Goal: Use online tool/utility: Use online tool/utility

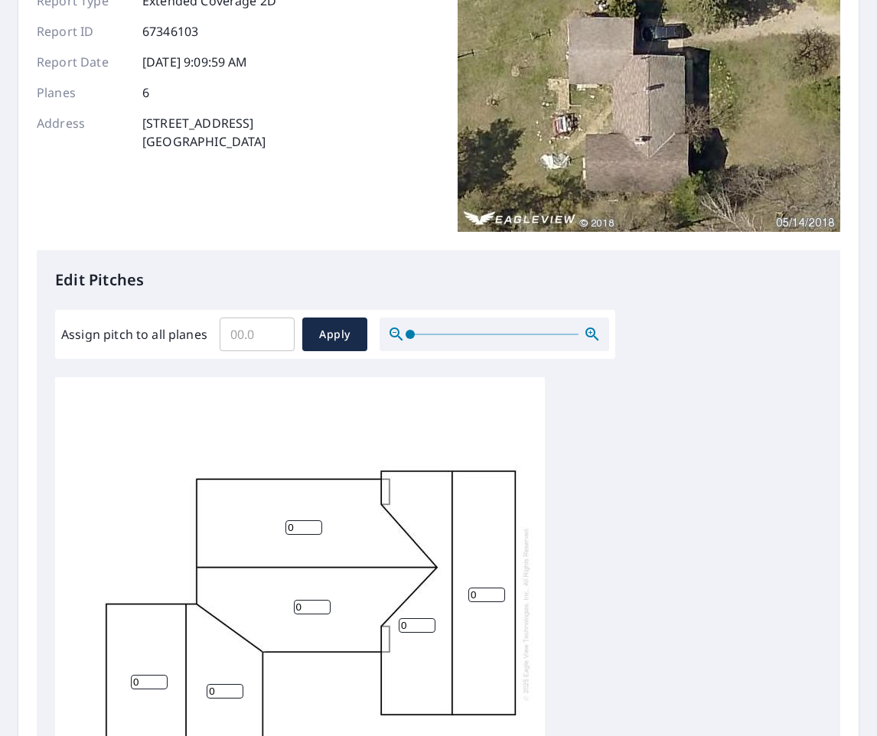
scroll to position [161, 0]
drag, startPoint x: 143, startPoint y: 671, endPoint x: 122, endPoint y: 668, distance: 20.9
click at [123, 668] on div "0 0 0 0 0 0" at bounding box center [300, 612] width 490 height 480
type input "6"
drag, startPoint x: 216, startPoint y: 679, endPoint x: 175, endPoint y: 672, distance: 41.1
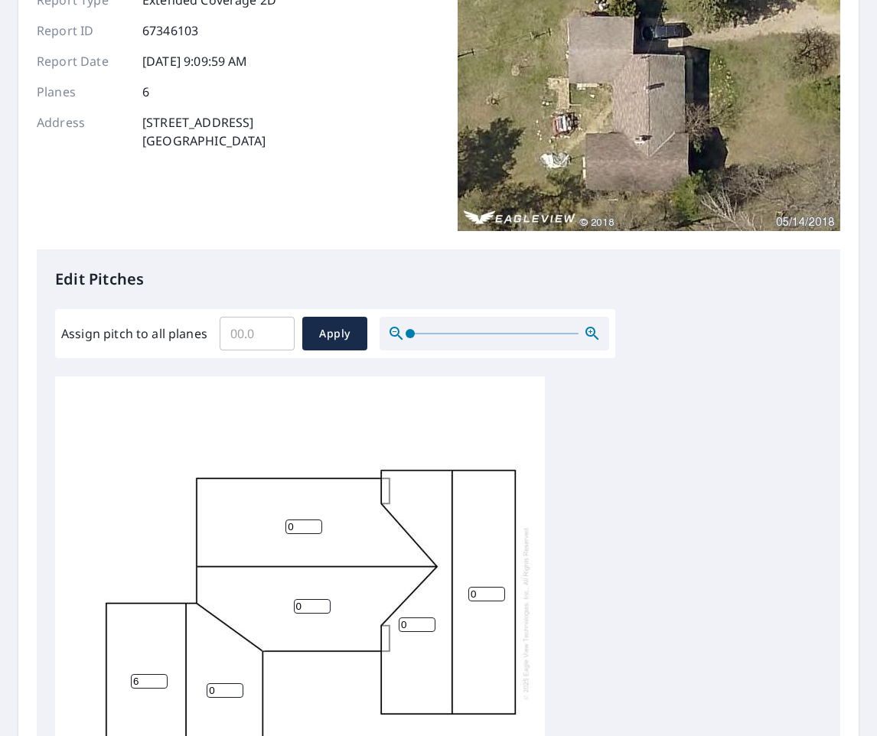
click at [178, 673] on div "0 0 0 0 6 0" at bounding box center [300, 612] width 490 height 480
type input "6"
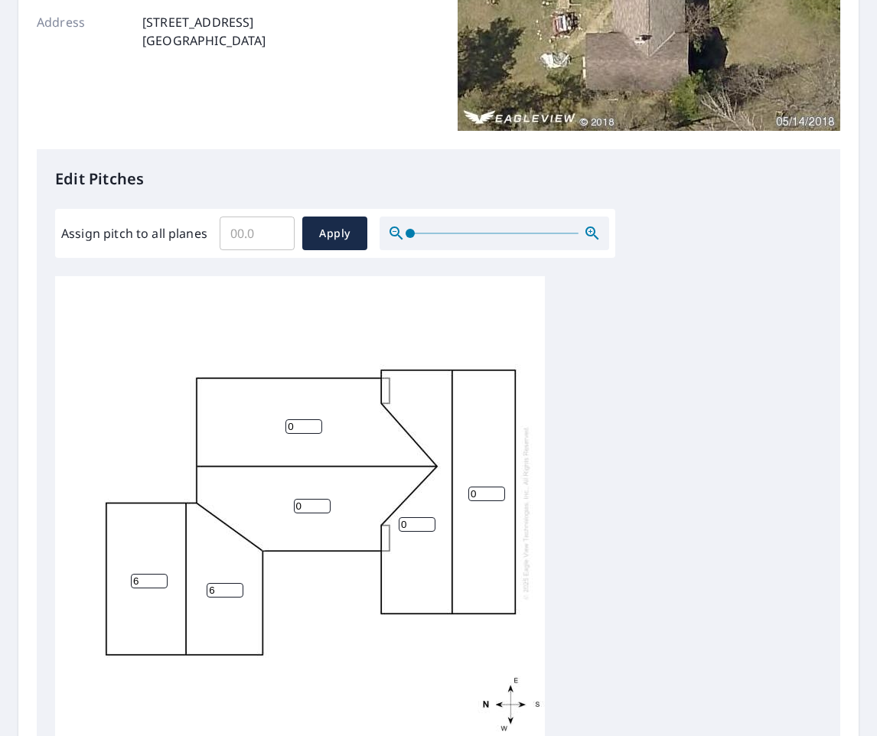
scroll to position [270, 0]
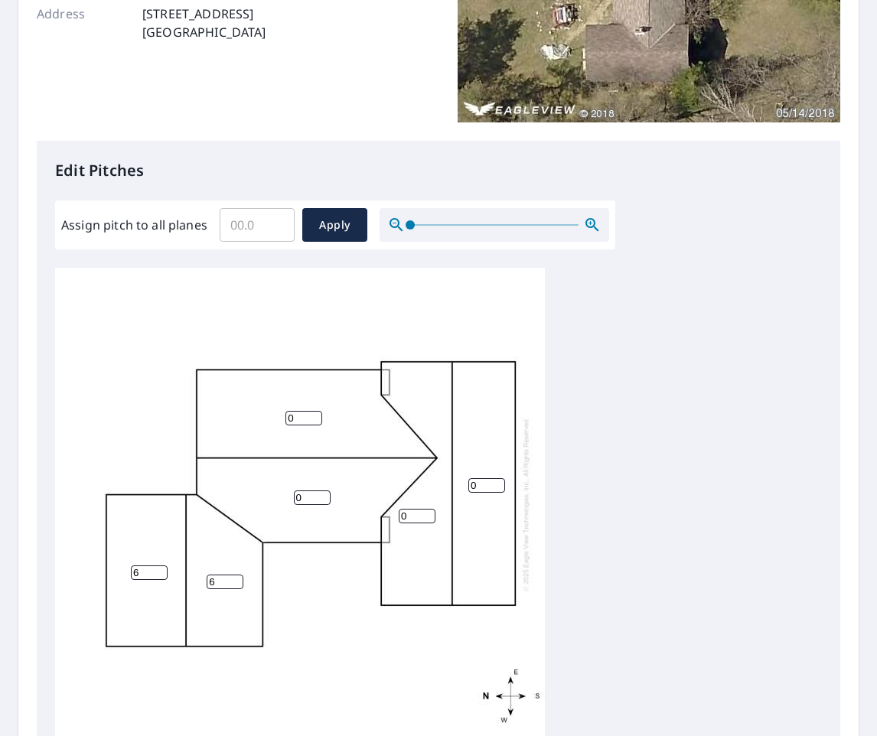
drag, startPoint x: 301, startPoint y: 486, endPoint x: 234, endPoint y: 473, distance: 68.7
click at [234, 473] on div "0 0 0 0 6 6" at bounding box center [300, 504] width 490 height 480
type input "8"
click at [290, 411] on input "0" at bounding box center [303, 418] width 37 height 15
drag, startPoint x: 291, startPoint y: 405, endPoint x: 229, endPoint y: 401, distance: 62.1
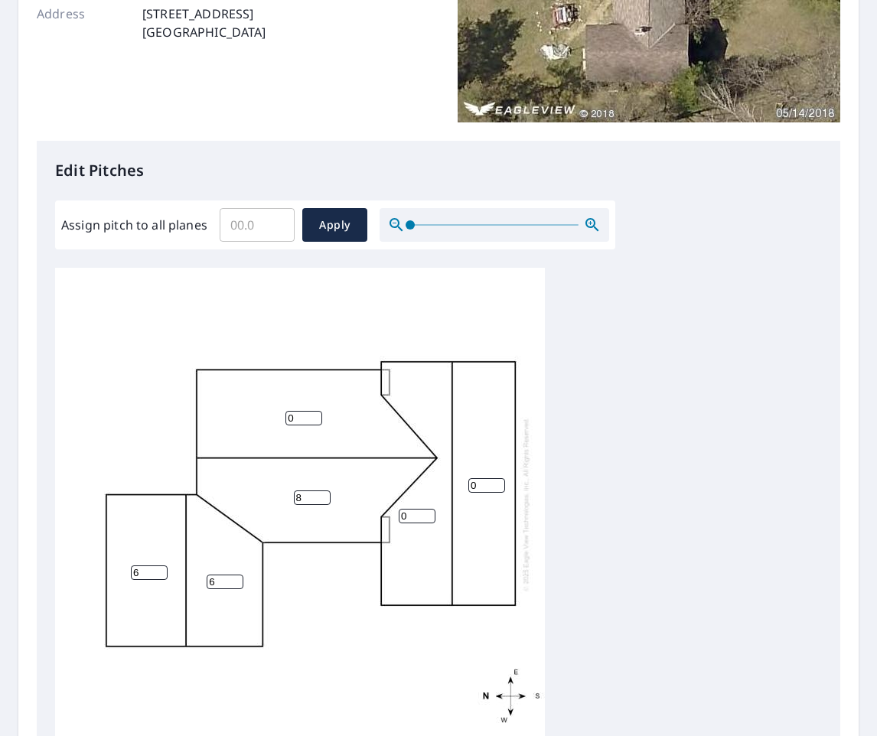
click at [239, 402] on div "0 8 0 0 6 6" at bounding box center [300, 504] width 490 height 480
type input "8"
click at [418, 509] on input "0" at bounding box center [416, 516] width 37 height 15
type input "6"
drag, startPoint x: 478, startPoint y: 472, endPoint x: 498, endPoint y: 475, distance: 20.1
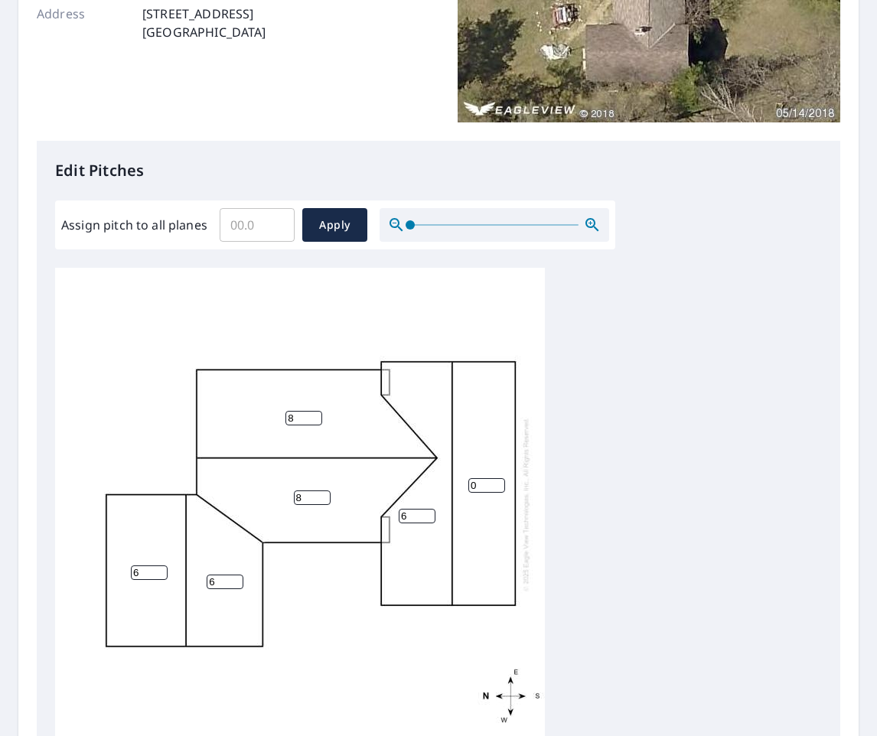
click at [460, 470] on div "8 8 0 6 6 6" at bounding box center [300, 504] width 490 height 480
type input "6"
click at [641, 493] on div "8 8 6 6 6 6" at bounding box center [438, 508] width 766 height 480
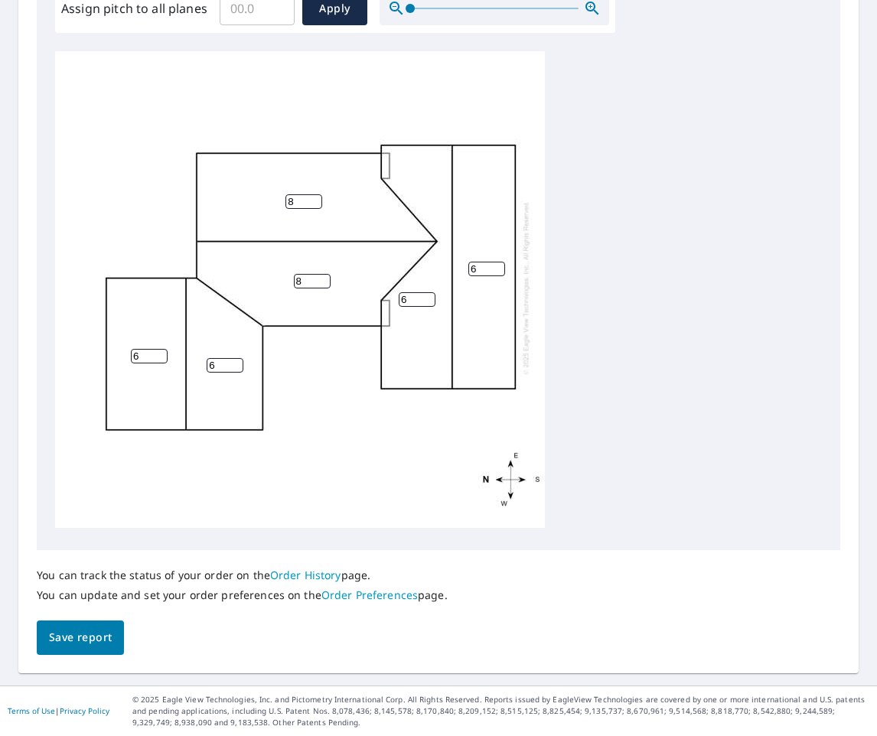
scroll to position [485, 0]
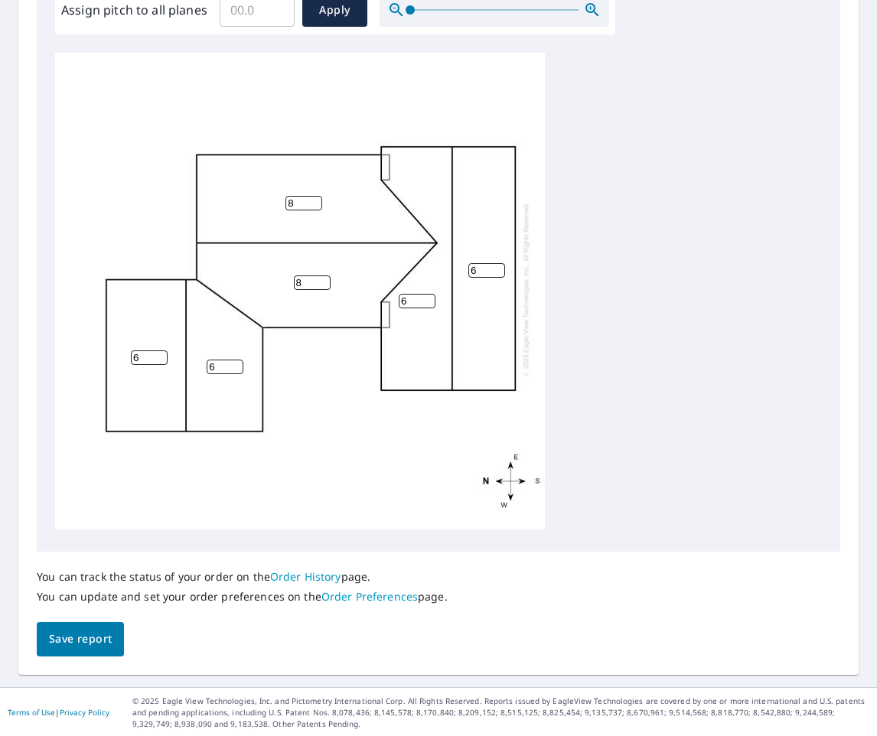
click at [70, 628] on button "Save report" at bounding box center [80, 639] width 87 height 34
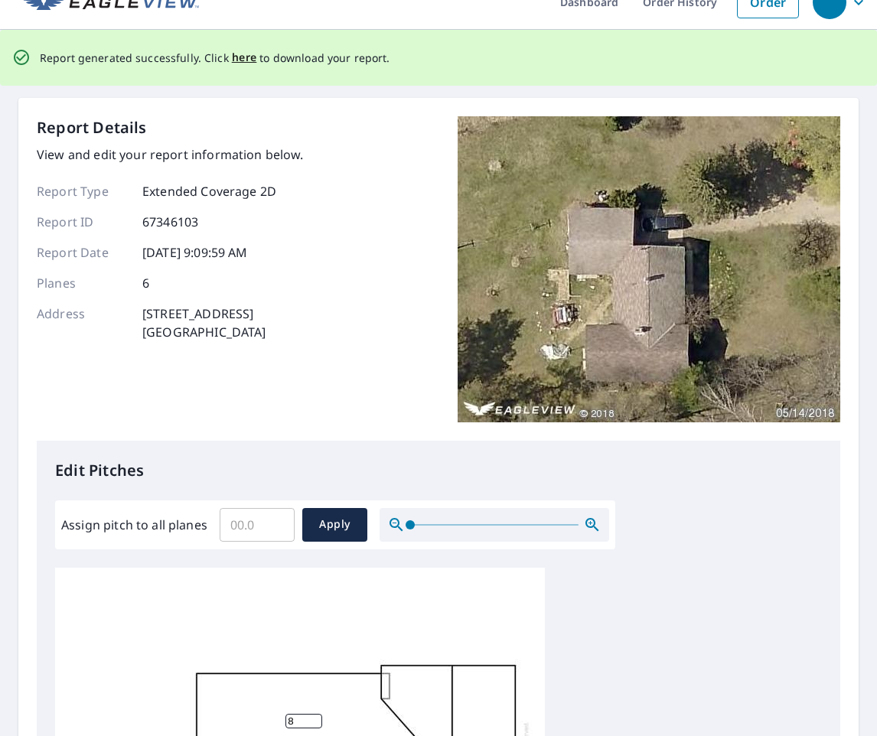
scroll to position [0, 0]
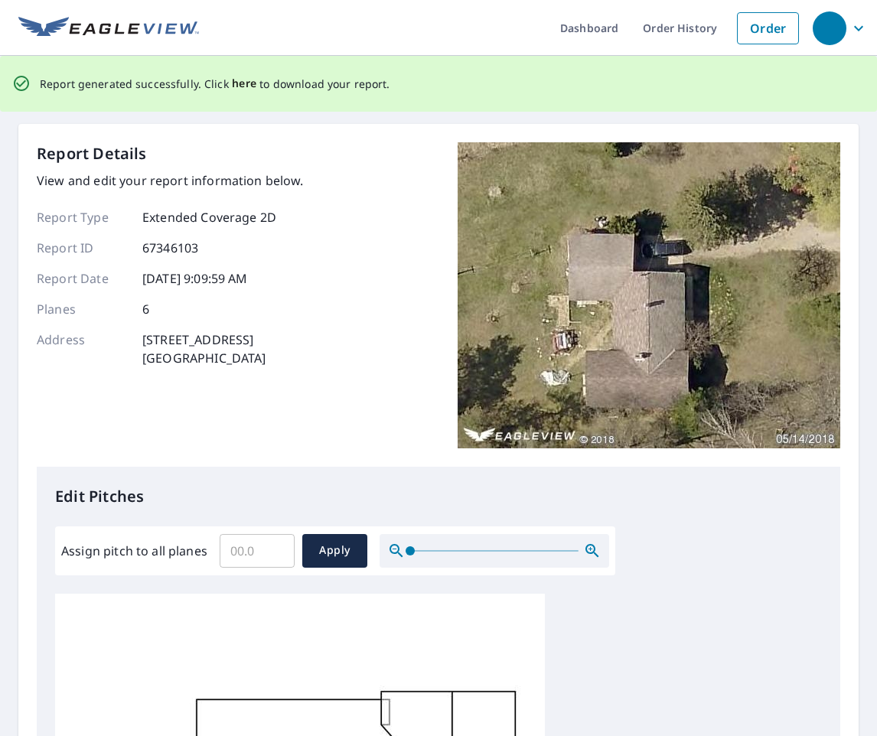
click at [236, 85] on span "here" at bounding box center [244, 83] width 25 height 19
